Goal: Task Accomplishment & Management: Manage account settings

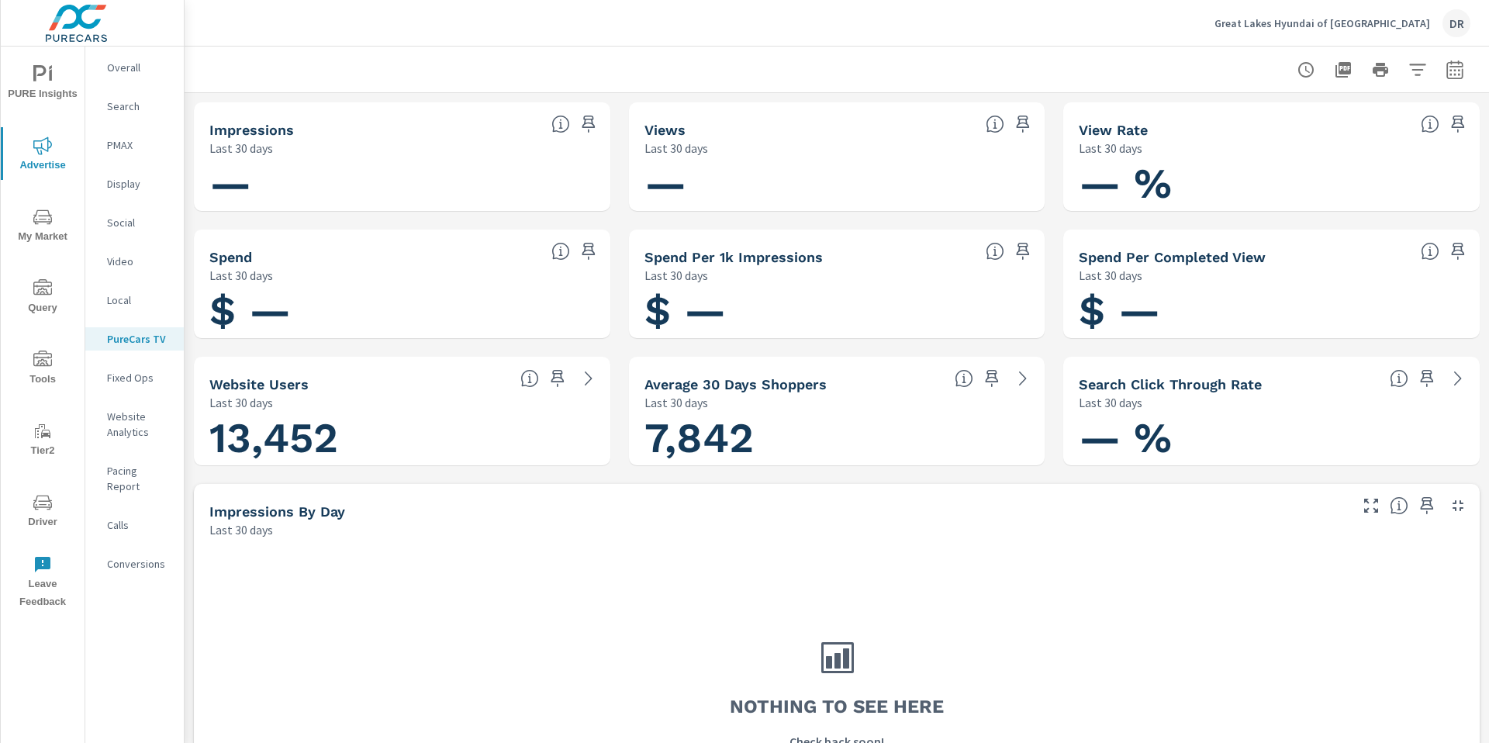
click at [1378, 24] on p "Great Lakes Hyundai of [GEOGRAPHIC_DATA]" at bounding box center [1322, 23] width 216 height 14
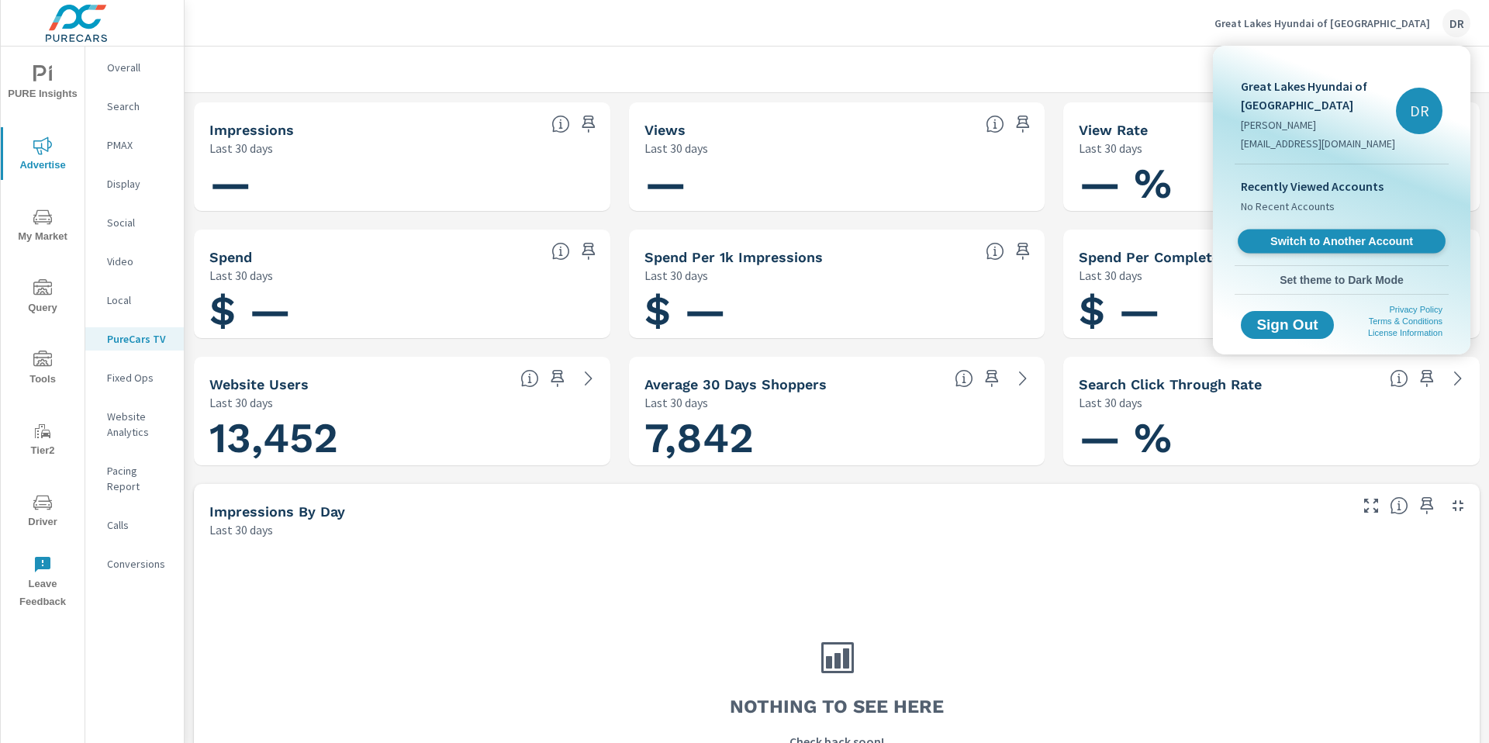
click at [1318, 243] on span "Switch to Another Account" at bounding box center [1341, 241] width 190 height 15
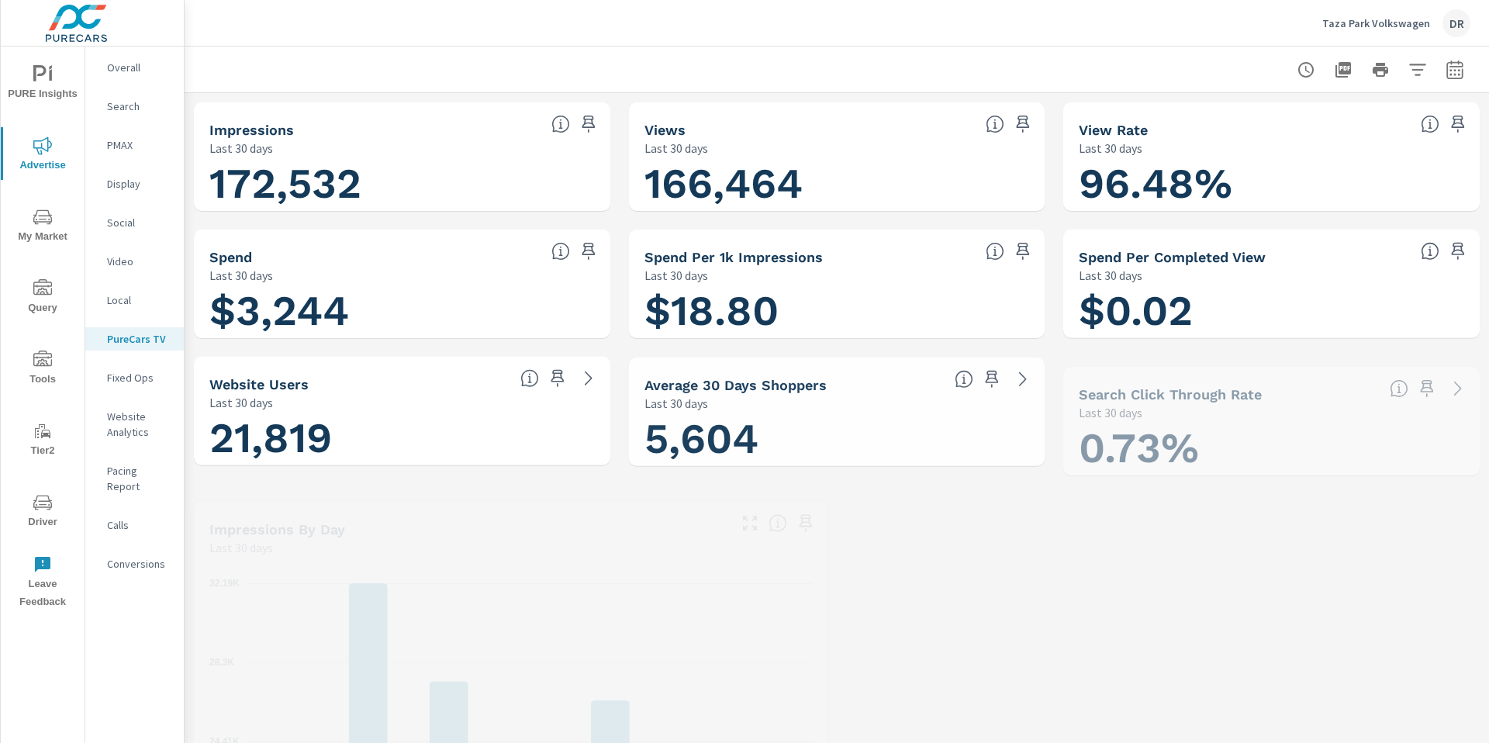
scroll to position [1, 0]
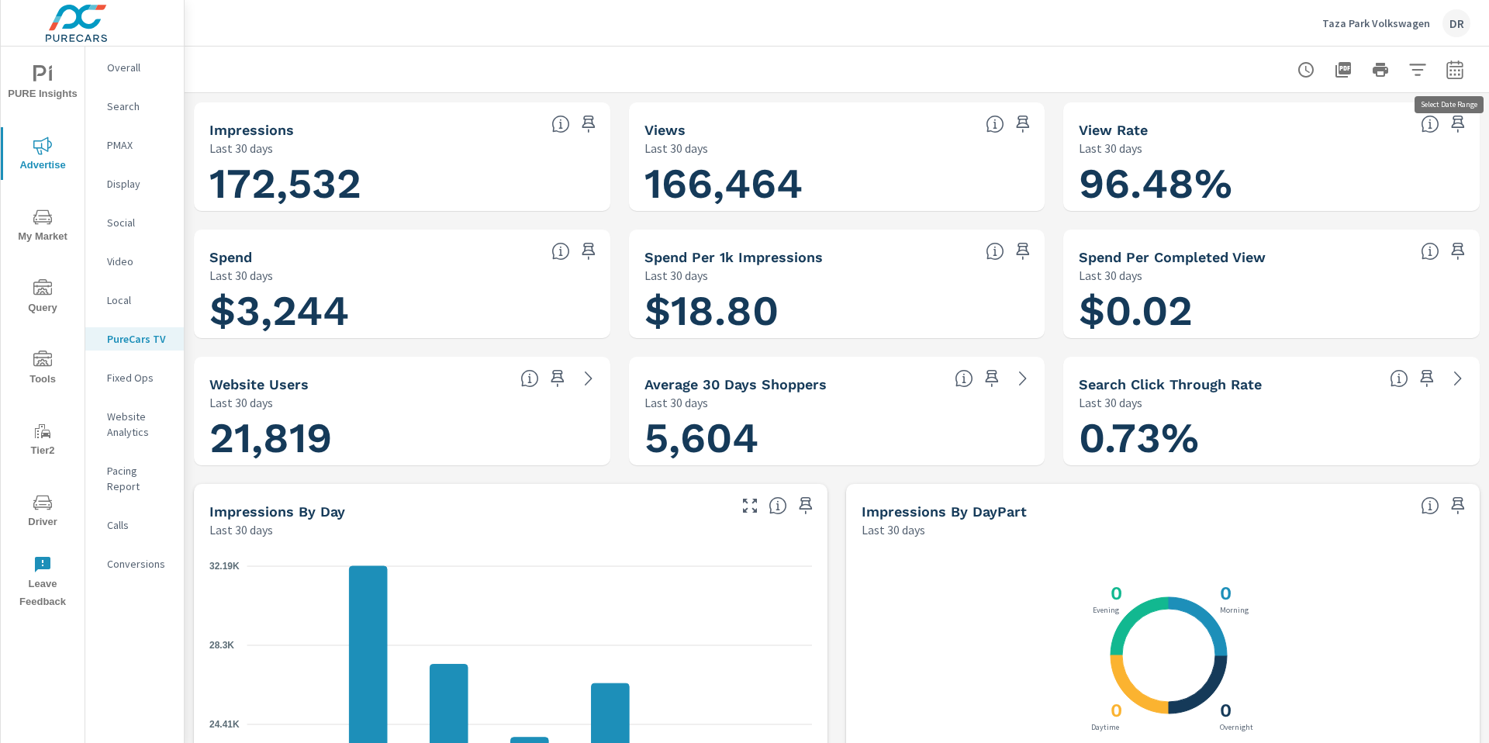
click at [1462, 72] on icon "button" at bounding box center [1454, 69] width 16 height 19
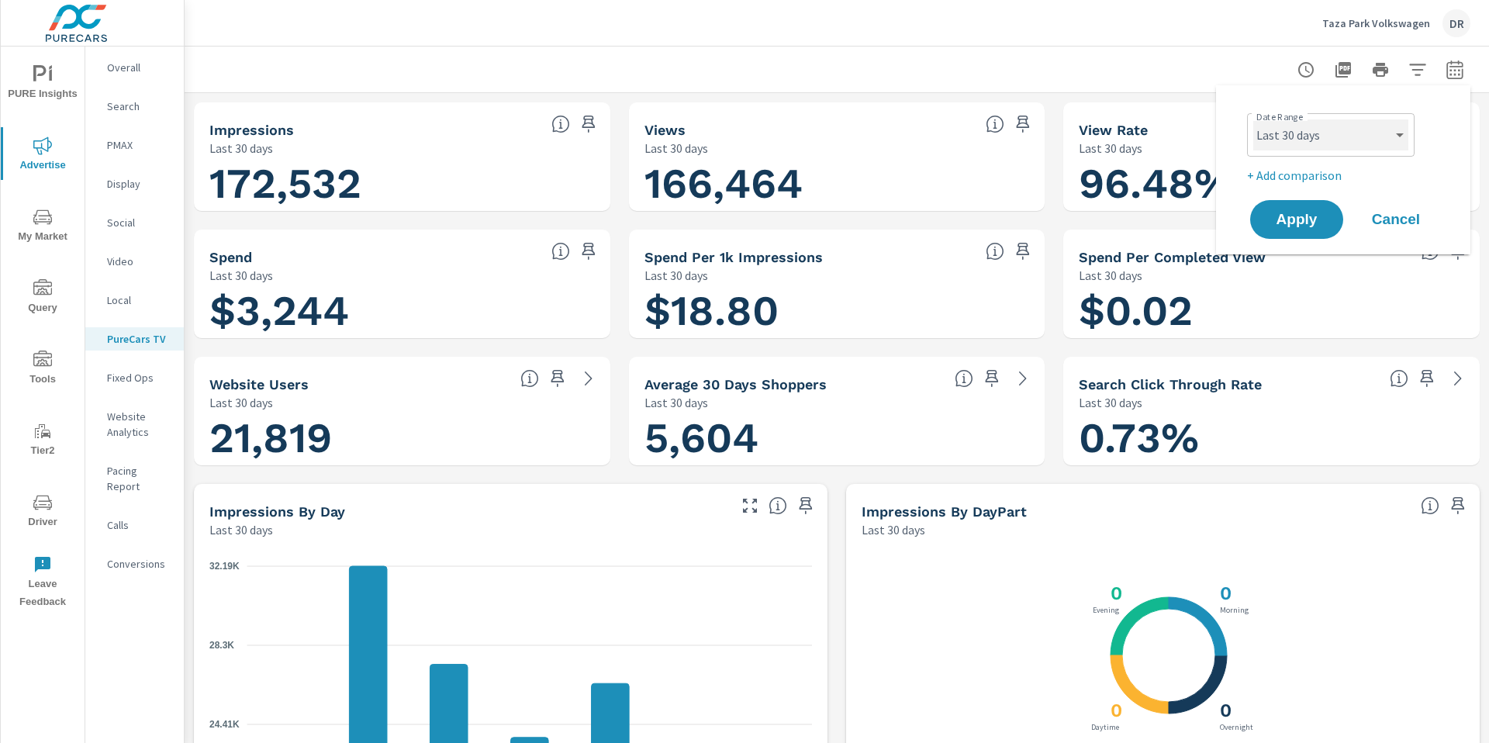
click at [1304, 141] on select "Custom Yesterday Last week Last 7 days Last 14 days Last 30 days Last 45 days L…" at bounding box center [1330, 134] width 155 height 31
click at [1253, 119] on select "Custom Yesterday Last week Last 7 days Last 14 days Last 30 days Last 45 days L…" at bounding box center [1330, 134] width 155 height 31
select select "Last month"
click at [1311, 221] on span "Apply" at bounding box center [1296, 219] width 64 height 15
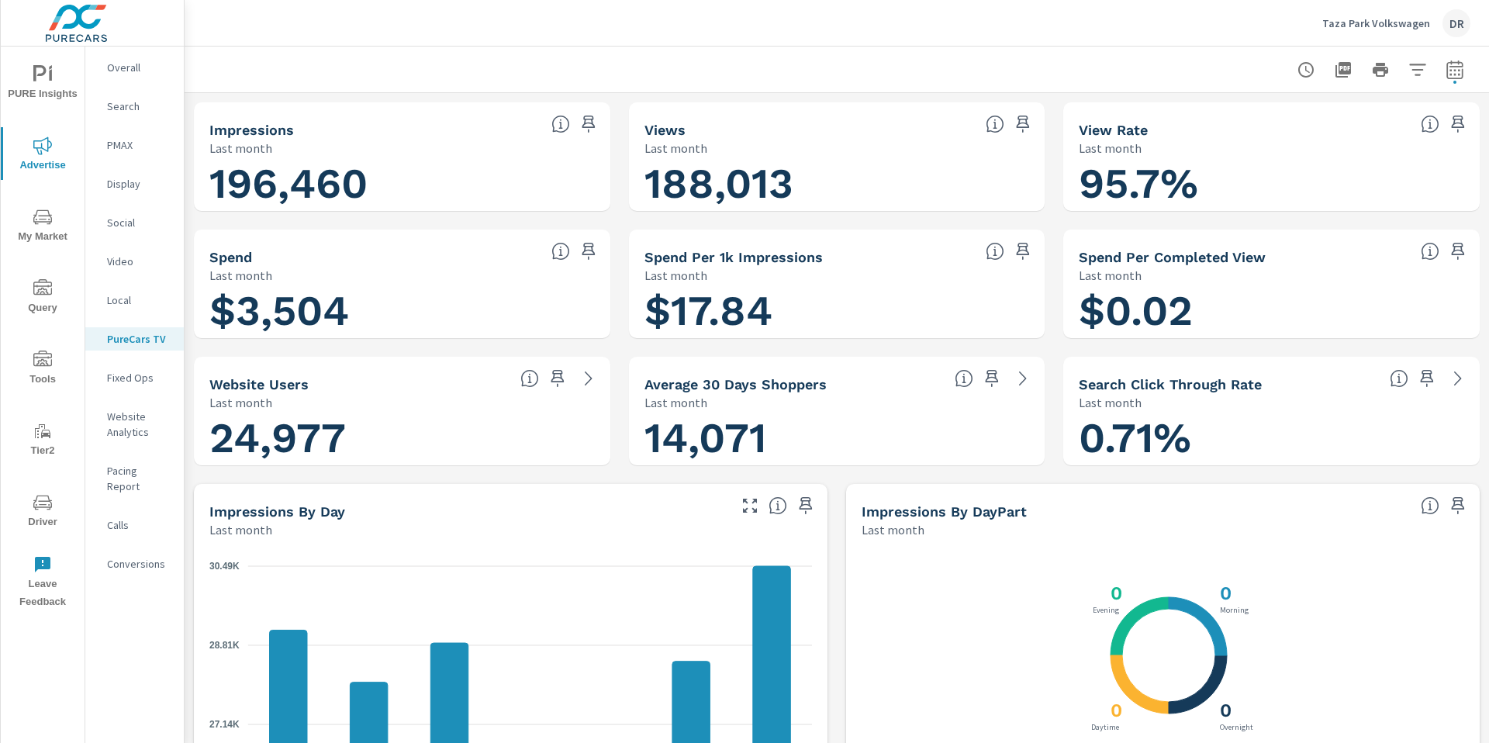
scroll to position [1, 0]
click at [1351, 72] on icon "button" at bounding box center [1342, 69] width 19 height 19
